Goal: Information Seeking & Learning: Learn about a topic

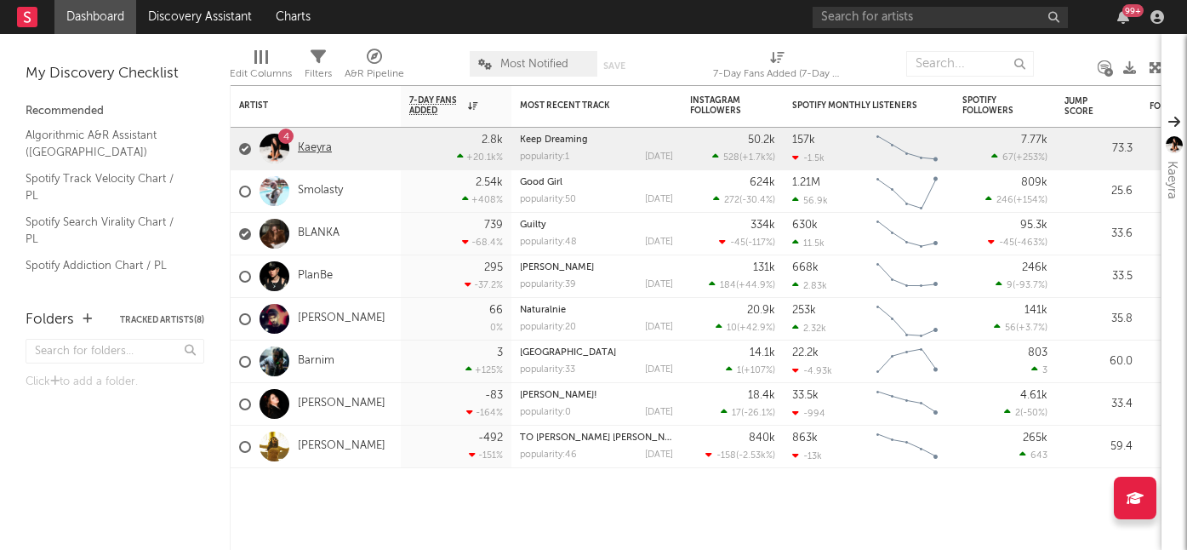
click at [316, 149] on link "Kaeyra" at bounding box center [315, 148] width 34 height 14
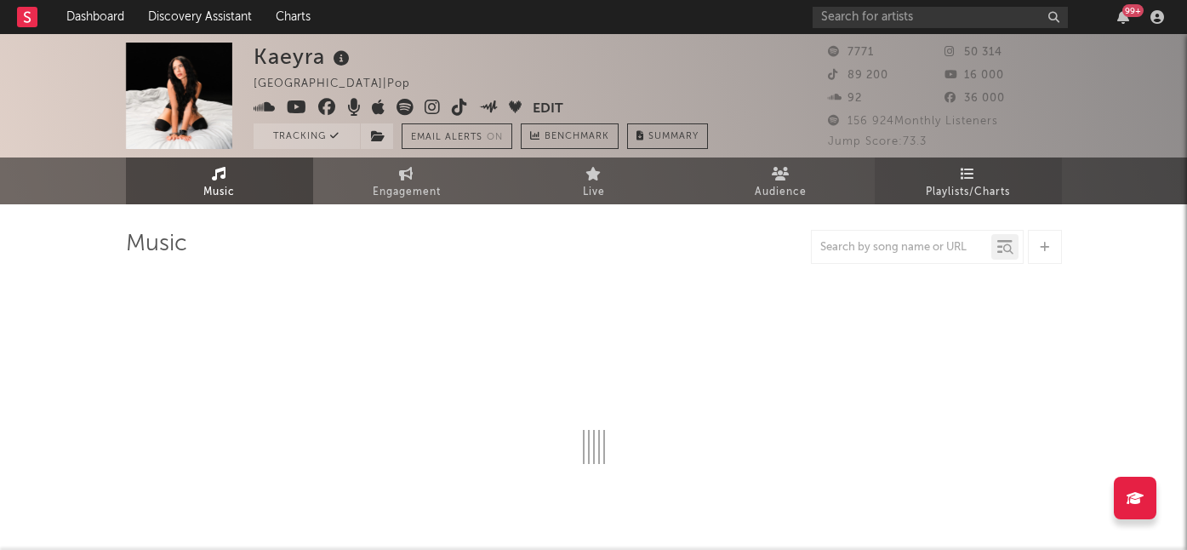
click at [968, 182] on span "Playlists/Charts" at bounding box center [968, 192] width 84 height 20
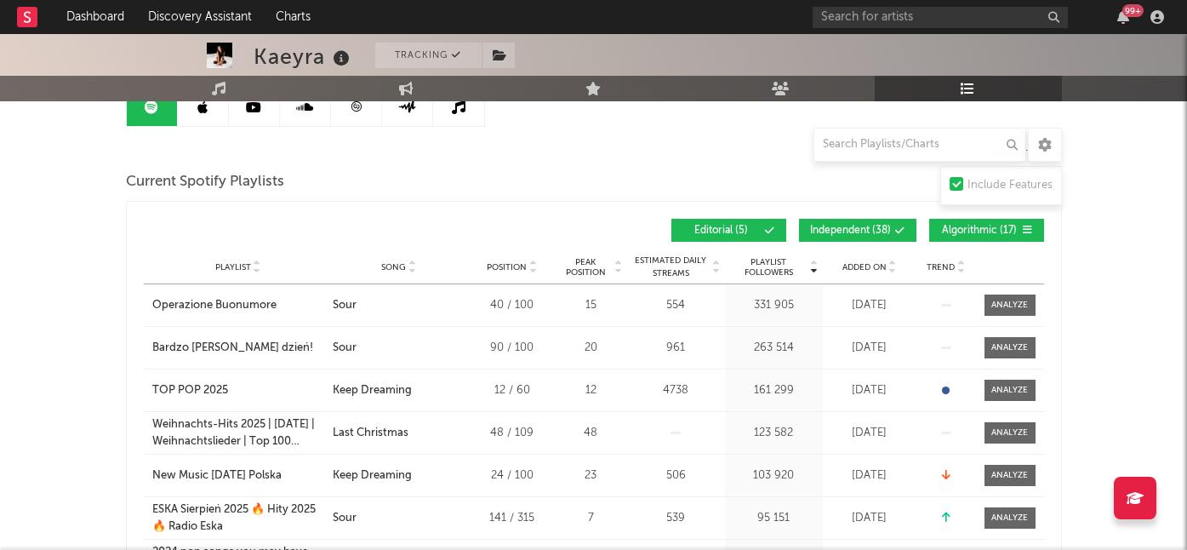
scroll to position [204, 0]
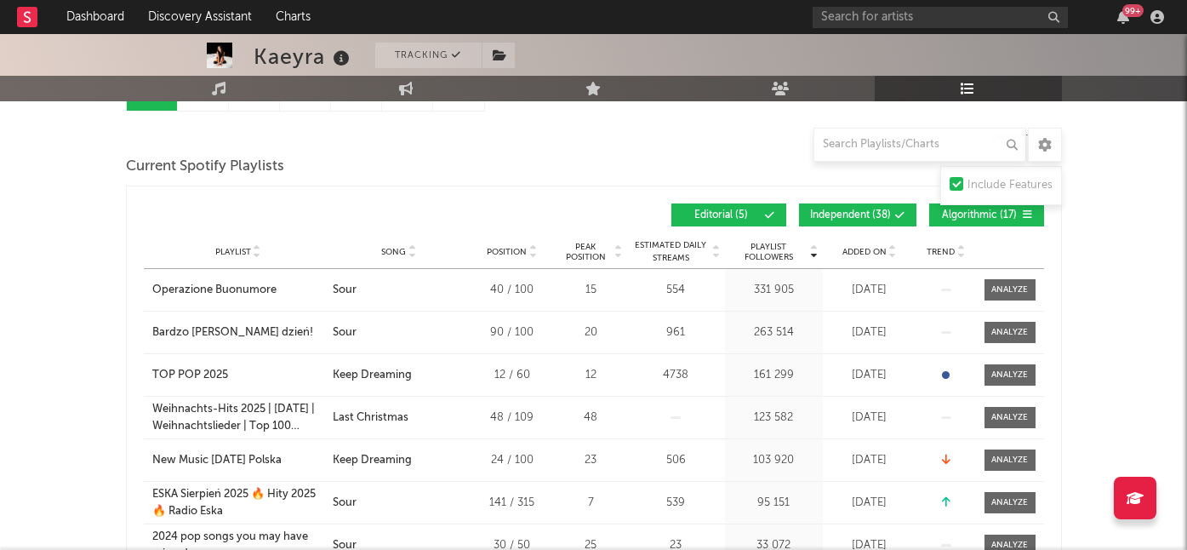
click at [863, 254] on span "Added On" at bounding box center [864, 252] width 44 height 10
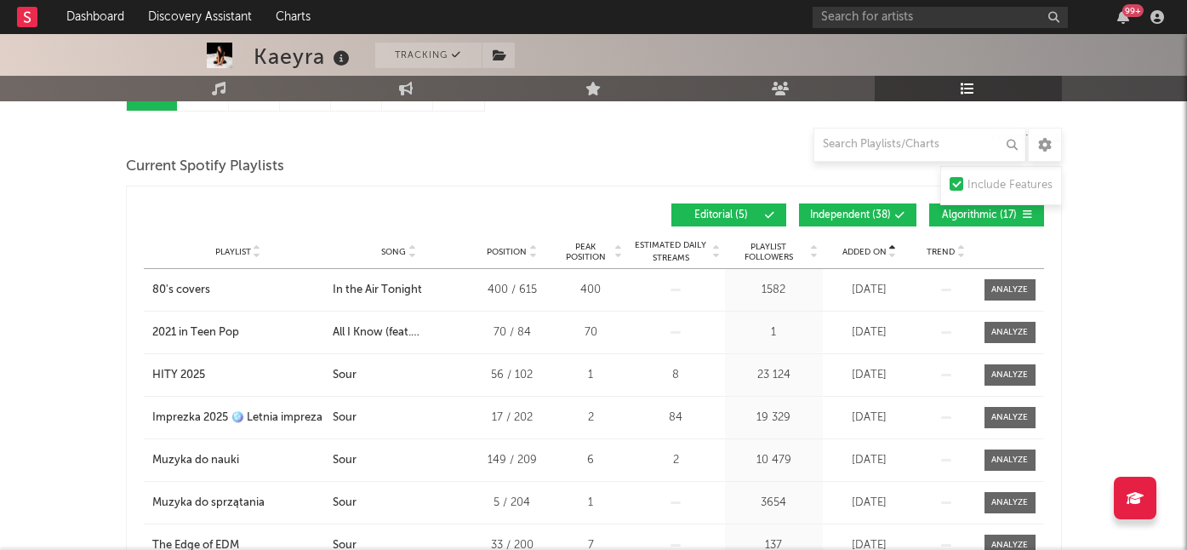
click at [863, 254] on span "Added On" at bounding box center [864, 252] width 44 height 10
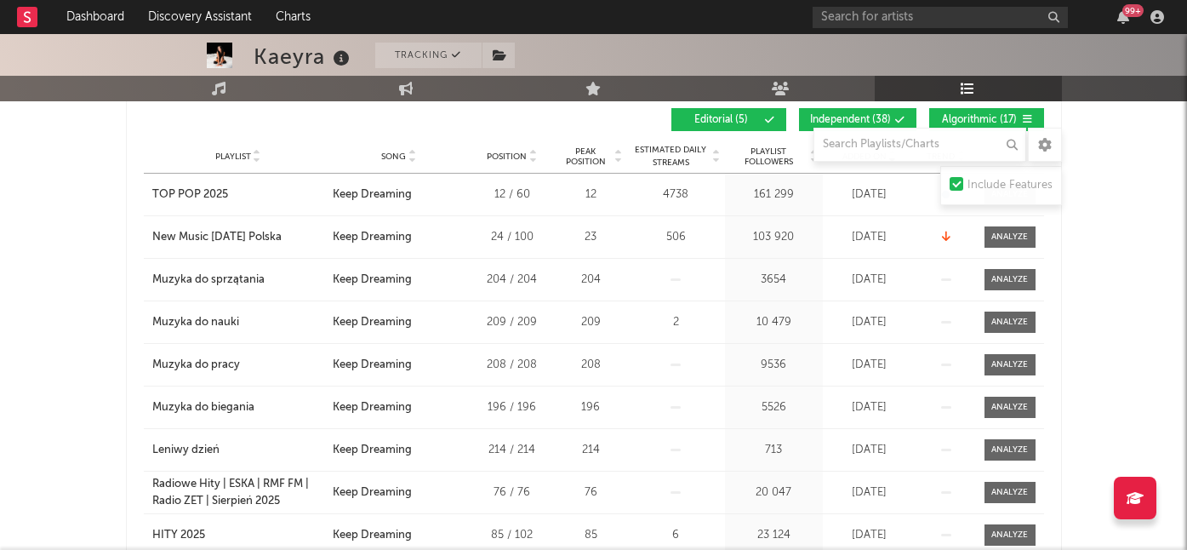
scroll to position [301, 0]
